Goal: Task Accomplishment & Management: Use online tool/utility

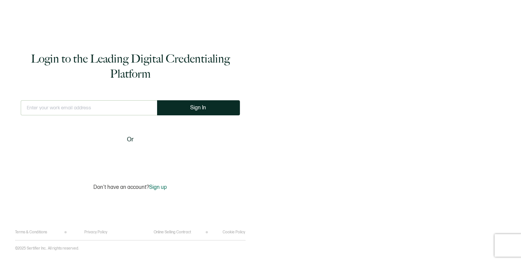
click at [122, 51] on input "text" at bounding box center [89, 107] width 136 height 15
type input "[EMAIL_ADDRESS][DOMAIN_NAME]"
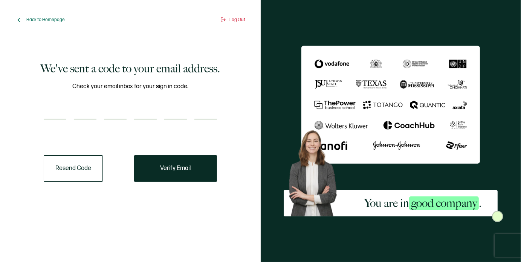
click at [50, 51] on input "number" at bounding box center [55, 111] width 23 height 15
paste input "5"
type input "5"
type input "4"
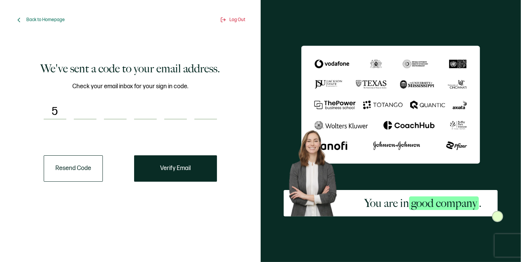
type input "1"
type input "5"
type input "2"
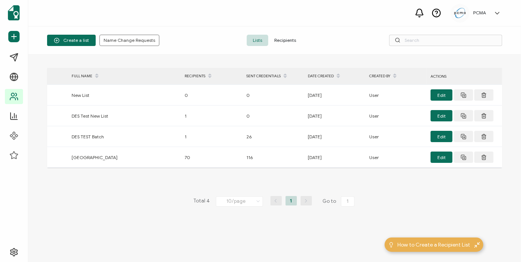
click at [197, 43] on span "Recipients" at bounding box center [285, 40] width 34 height 11
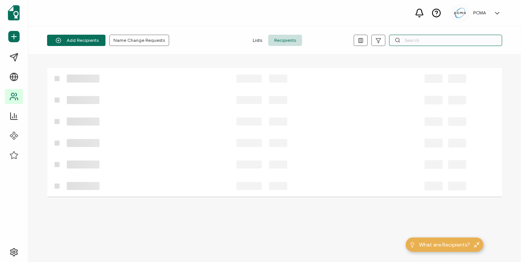
click at [197, 40] on input "text" at bounding box center [445, 40] width 113 height 11
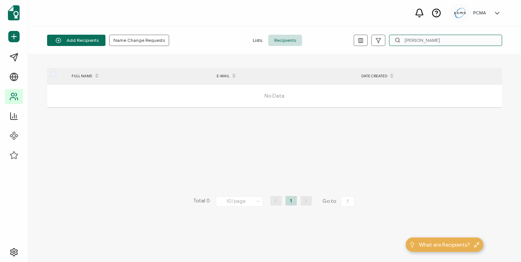
drag, startPoint x: 435, startPoint y: 44, endPoint x: 397, endPoint y: 50, distance: 38.9
click at [197, 50] on div "Add Recipients Upload Spreadsheet Add a Single Recipient Name Change Requests L…" at bounding box center [274, 40] width 493 height 28
paste input "[EMAIL_ADDRESS][DOMAIN_NAME]"
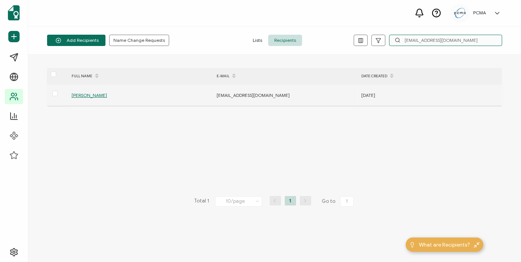
type input "[EMAIL_ADDRESS][DOMAIN_NAME]"
click at [87, 51] on span "[PERSON_NAME]" at bounding box center [89, 95] width 35 height 6
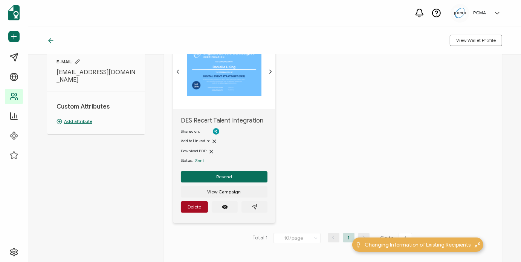
scroll to position [64, 0]
click at [197, 51] on button "button" at bounding box center [254, 206] width 26 height 11
click at [56, 44] on div at bounding box center [52, 41] width 11 height 8
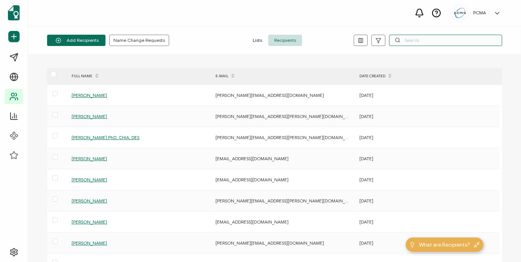
click at [197, 45] on input "text" at bounding box center [445, 40] width 113 height 11
paste input "[EMAIL_ADDRESS][DOMAIN_NAME]"
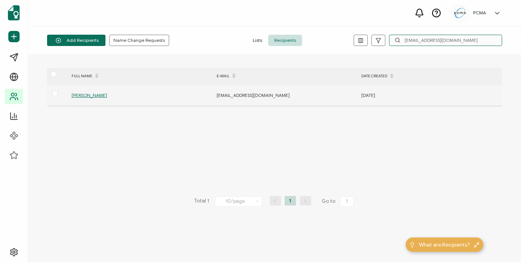
type input "[EMAIL_ADDRESS][DOMAIN_NAME]"
click at [95, 51] on span "[PERSON_NAME]" at bounding box center [89, 95] width 35 height 6
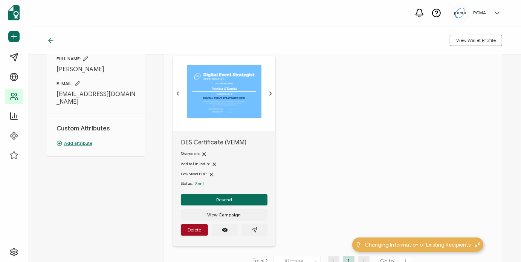
scroll to position [43, 0]
